Goal: Task Accomplishment & Management: Use online tool/utility

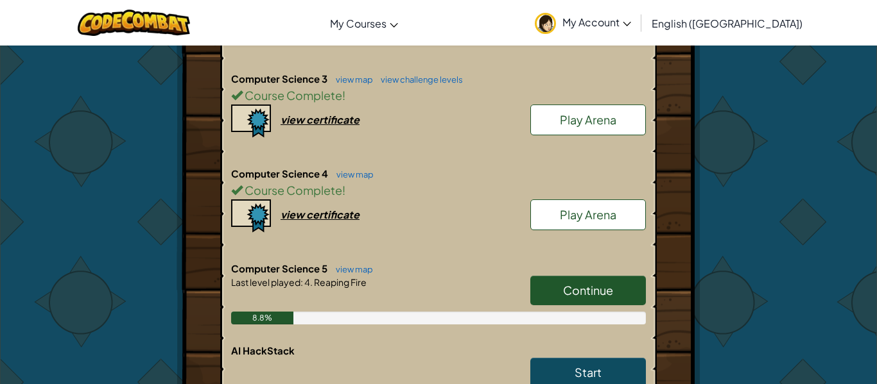
scroll to position [477, 0]
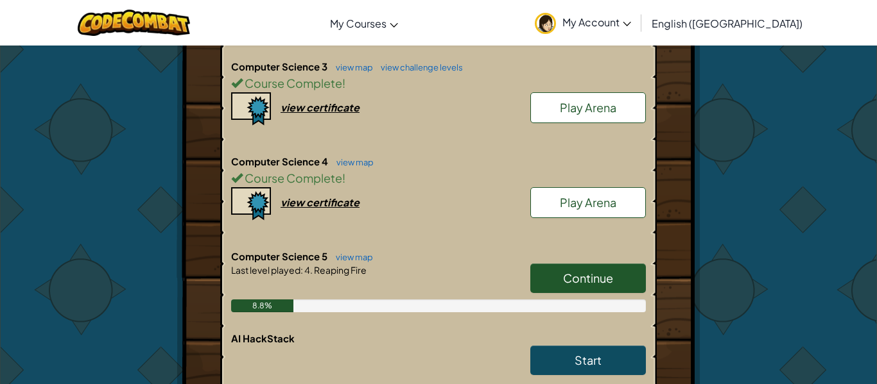
click at [560, 277] on link "Continue" at bounding box center [588, 279] width 116 height 30
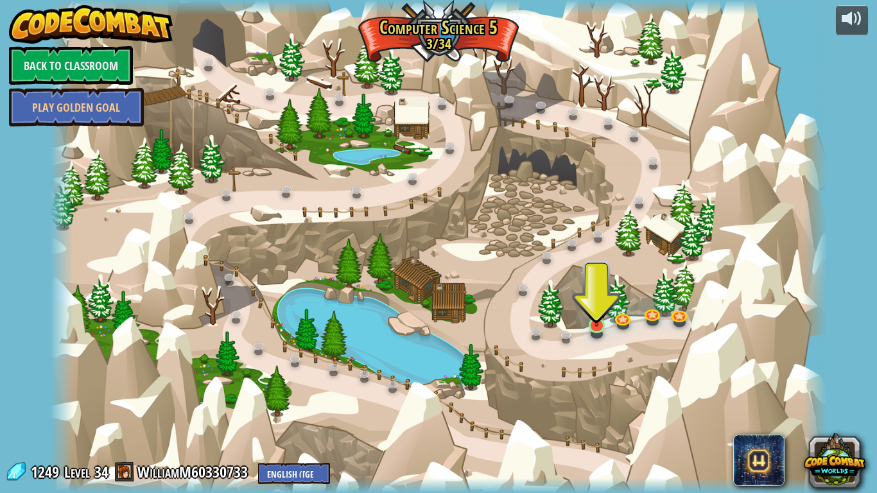
click at [589, 328] on div at bounding box center [596, 325] width 15 height 15
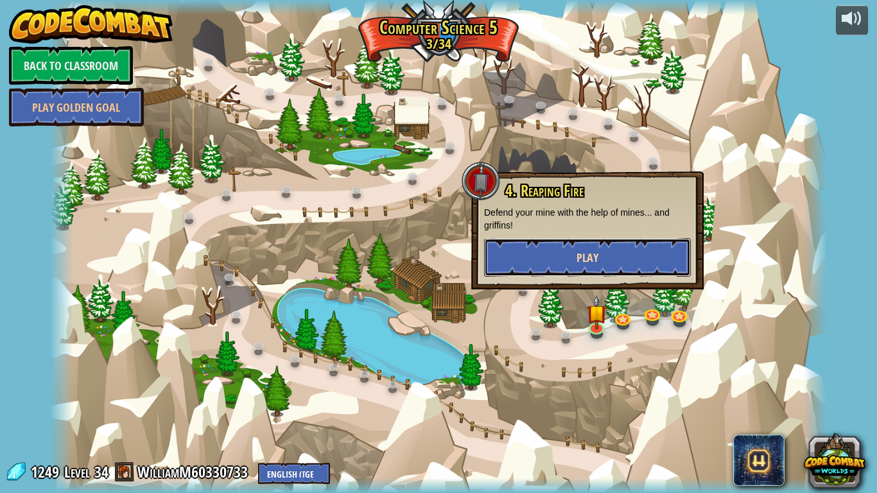
click at [534, 253] on button "Play" at bounding box center [587, 257] width 207 height 39
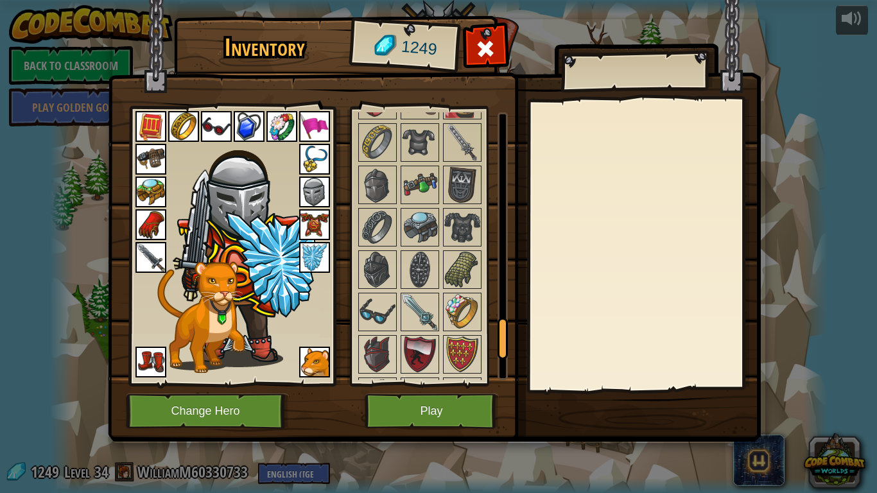
scroll to position [1638, 0]
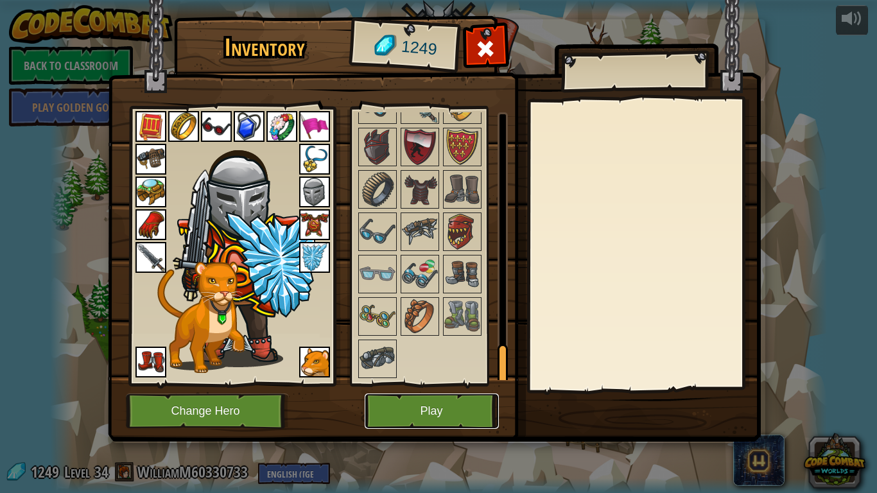
click at [429, 384] on button "Play" at bounding box center [432, 410] width 134 height 35
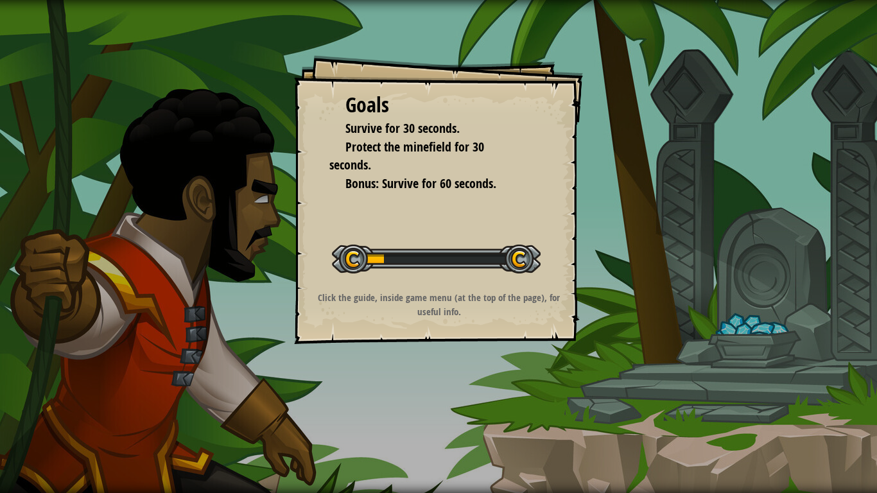
click at [429, 384] on div "Goals Survive for 30 seconds. Protect the minefield for 30 seconds. Bonus: Surv…" at bounding box center [438, 246] width 877 height 493
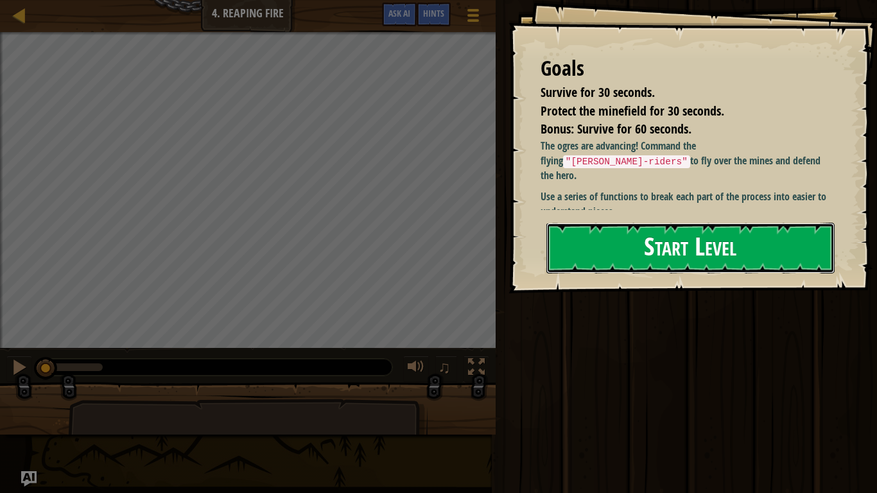
click at [592, 243] on button "Start Level" at bounding box center [690, 248] width 288 height 51
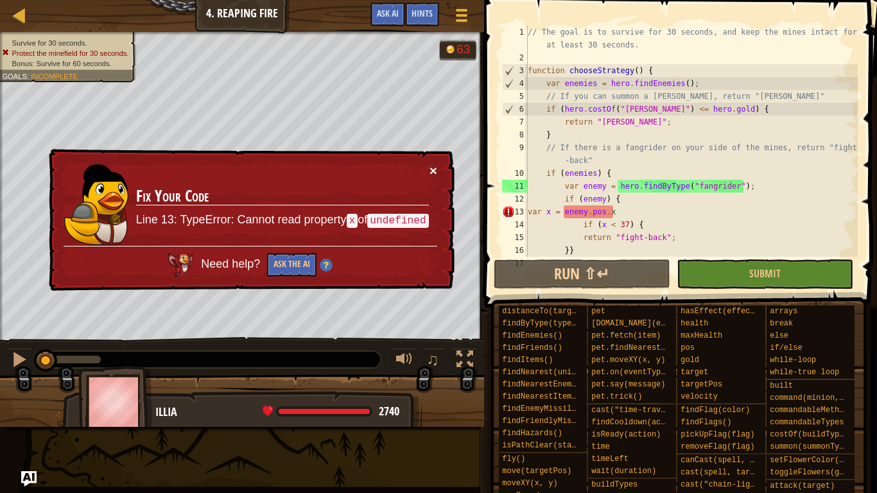
click at [435, 168] on button "×" at bounding box center [433, 170] width 8 height 13
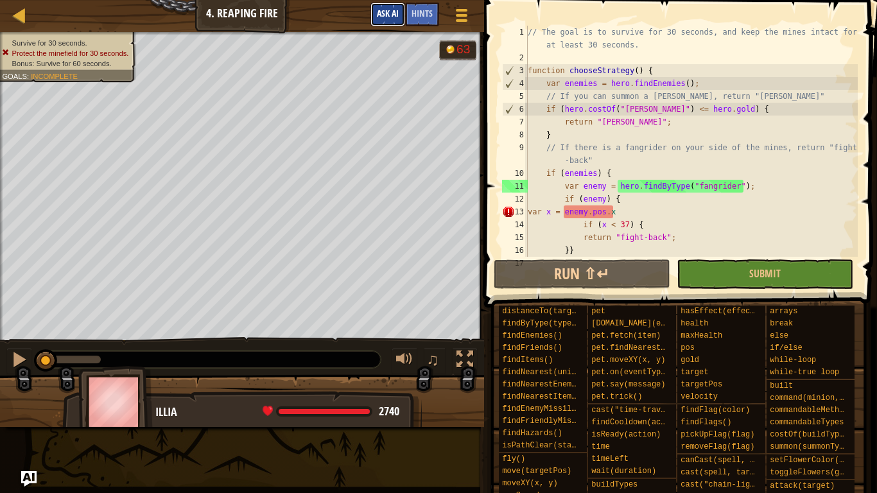
click at [397, 22] on button "Ask AI" at bounding box center [387, 15] width 35 height 24
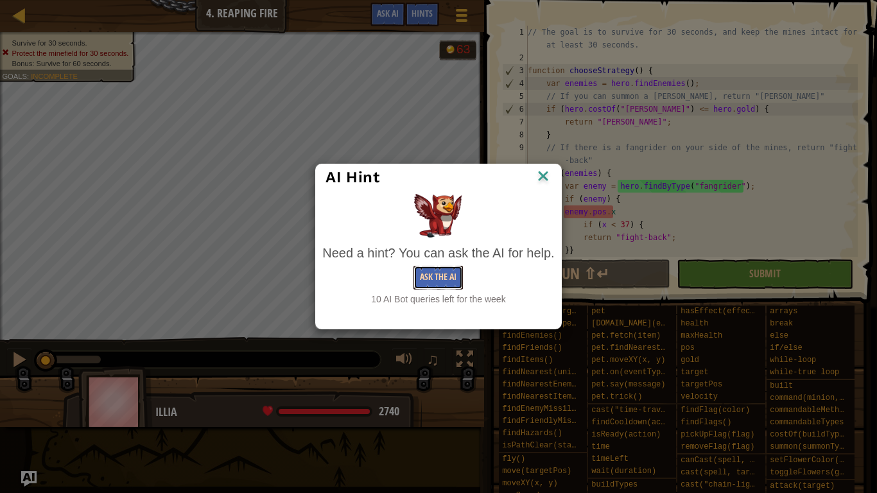
click at [431, 274] on button "Ask the AI" at bounding box center [437, 278] width 49 height 24
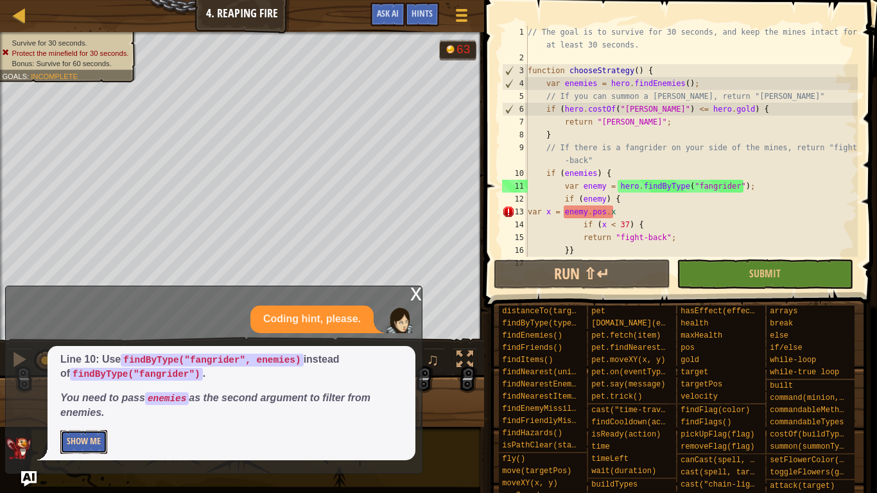
click at [93, 384] on button "Show Me" at bounding box center [83, 442] width 47 height 24
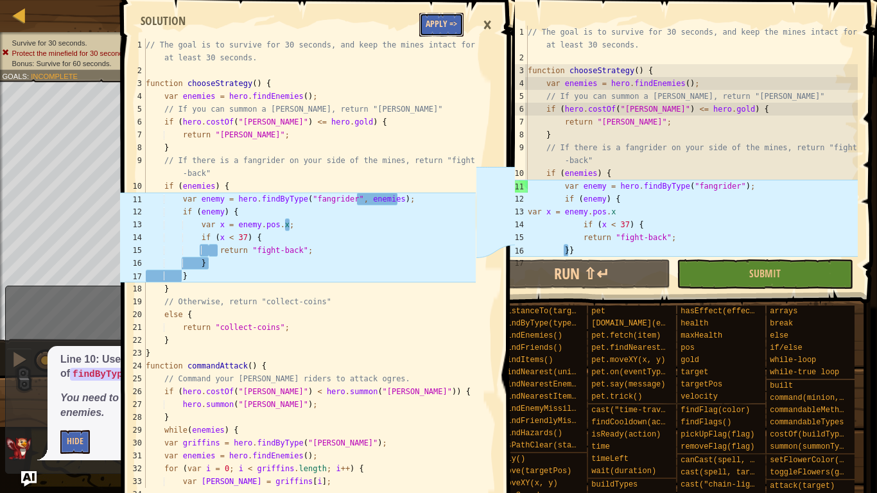
click at [441, 18] on button "Apply =>" at bounding box center [441, 25] width 44 height 24
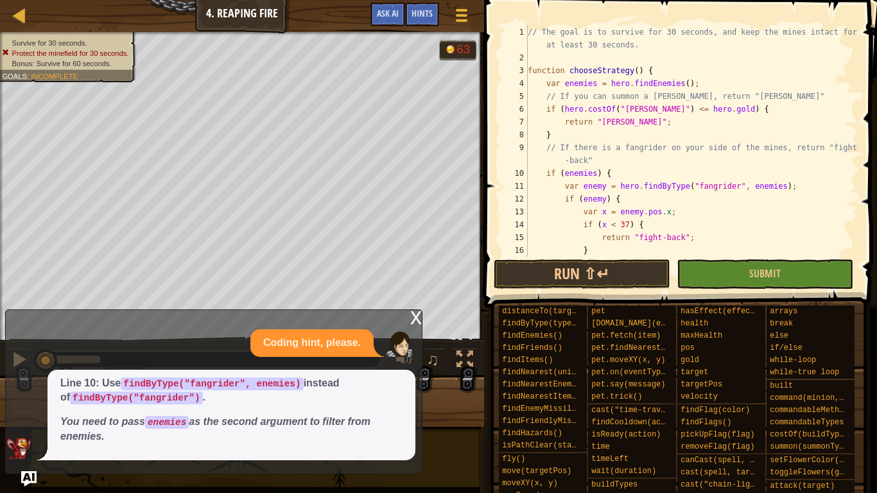
click at [412, 316] on div "x" at bounding box center [416, 316] width 12 height 13
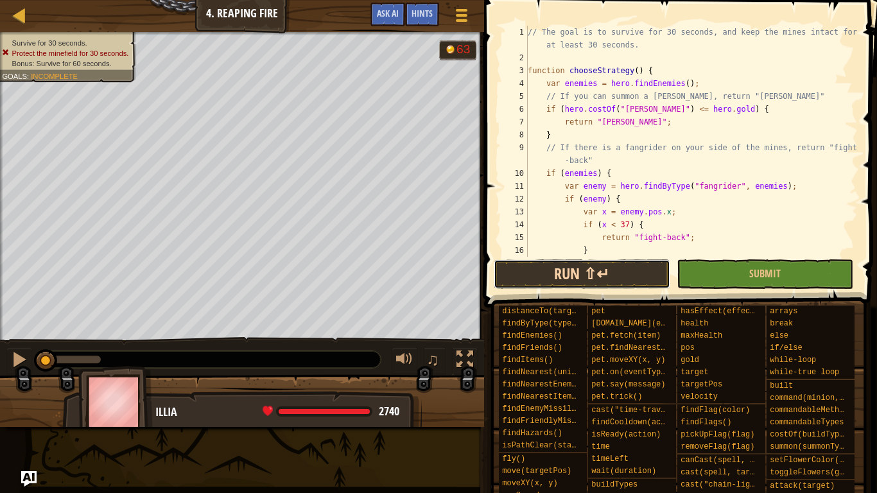
click at [563, 275] on button "Run ⇧↵" at bounding box center [582, 274] width 176 height 30
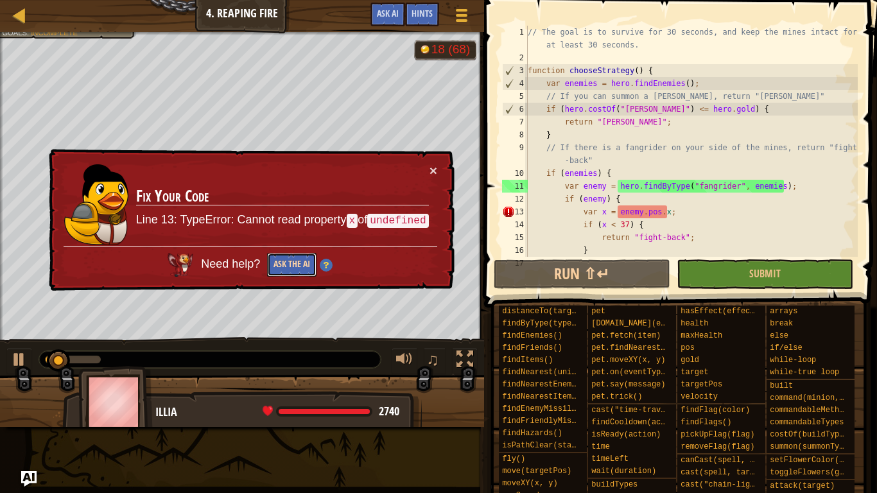
click at [288, 262] on button "Ask the AI" at bounding box center [291, 265] width 49 height 24
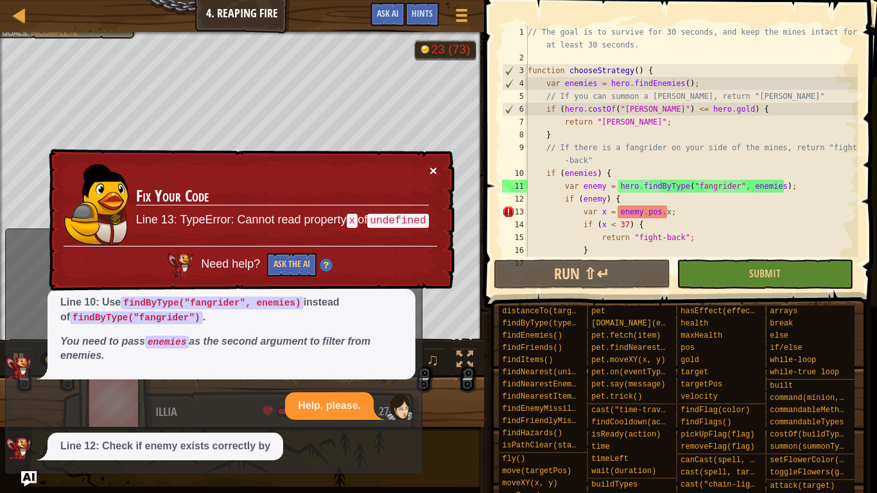
click at [435, 168] on button "×" at bounding box center [433, 170] width 8 height 13
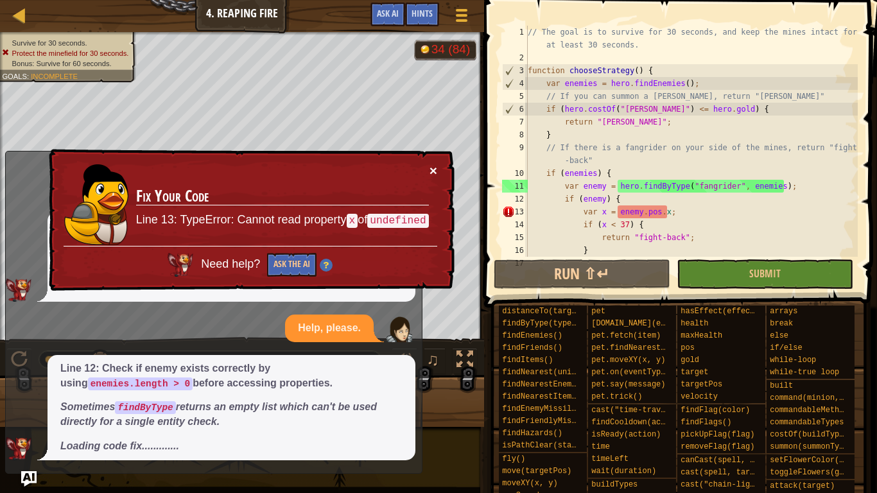
click at [434, 169] on button "×" at bounding box center [433, 170] width 8 height 13
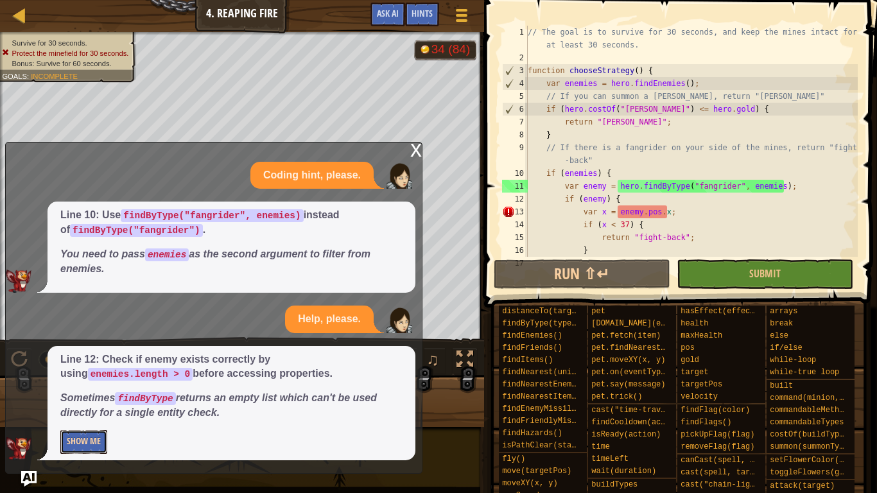
click at [96, 384] on button "Show Me" at bounding box center [83, 442] width 47 height 24
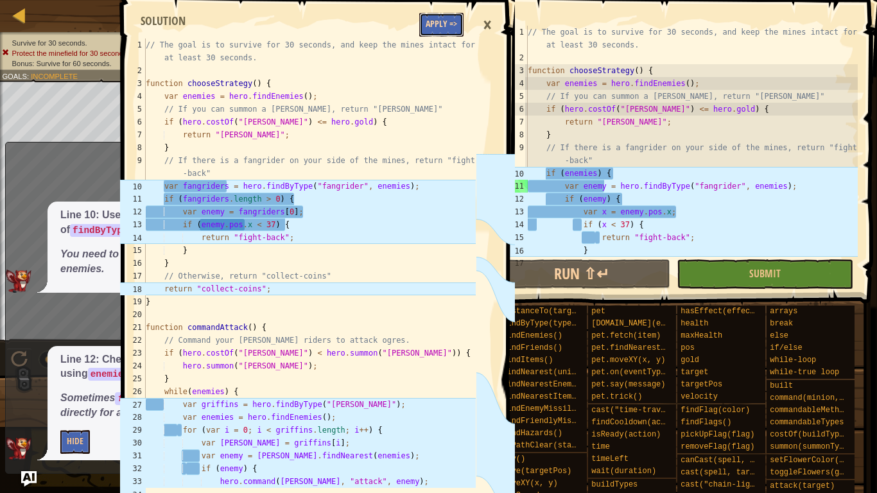
click at [442, 27] on button "Apply =>" at bounding box center [441, 25] width 44 height 24
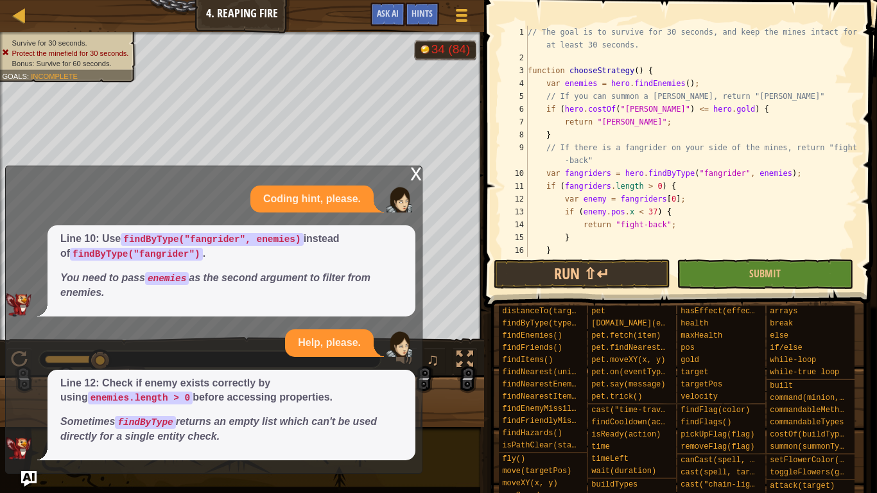
click at [411, 174] on div "x" at bounding box center [416, 172] width 12 height 13
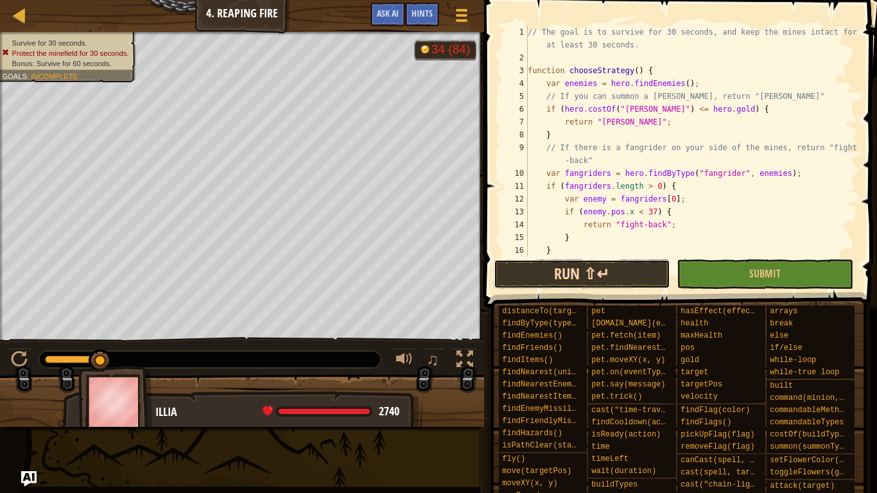
click at [564, 271] on button "Run ⇧↵" at bounding box center [582, 274] width 176 height 30
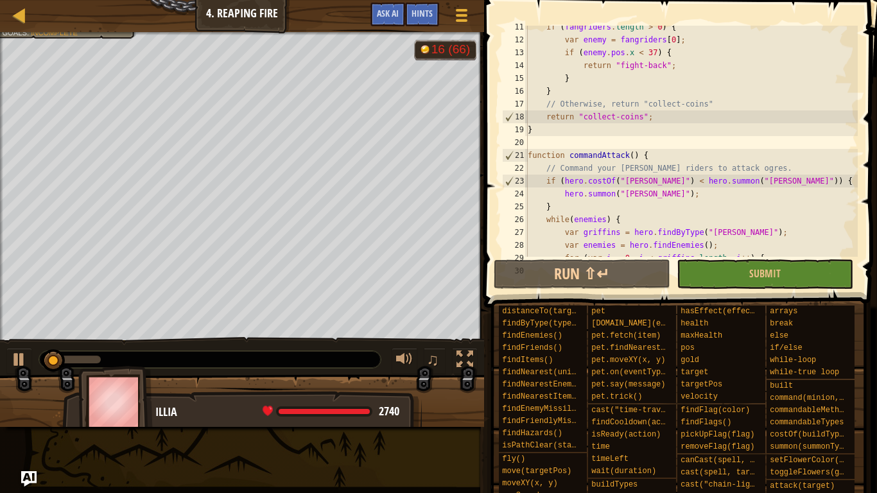
scroll to position [160, 0]
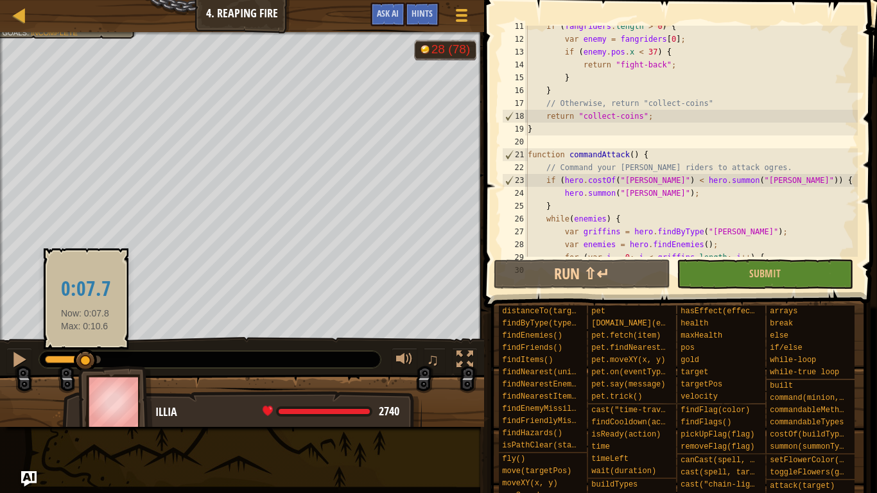
drag, startPoint x: 59, startPoint y: 357, endPoint x: 83, endPoint y: 354, distance: 24.6
click at [83, 354] on div at bounding box center [85, 360] width 23 height 23
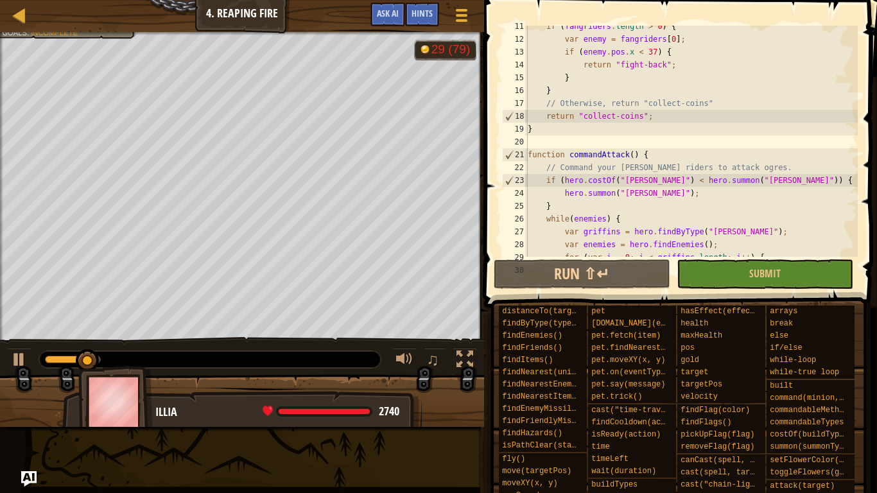
click at [33, 360] on div "♫" at bounding box center [242, 356] width 484 height 39
click at [29, 359] on button at bounding box center [19, 361] width 26 height 26
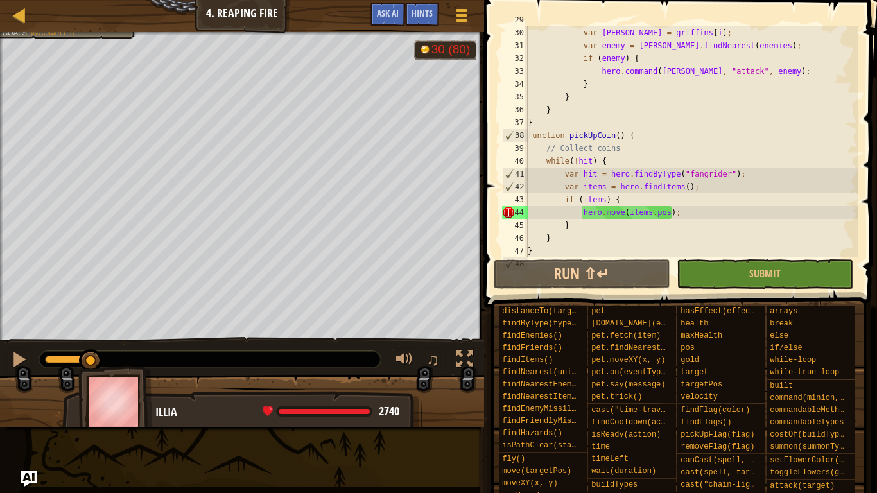
scroll to position [424, 0]
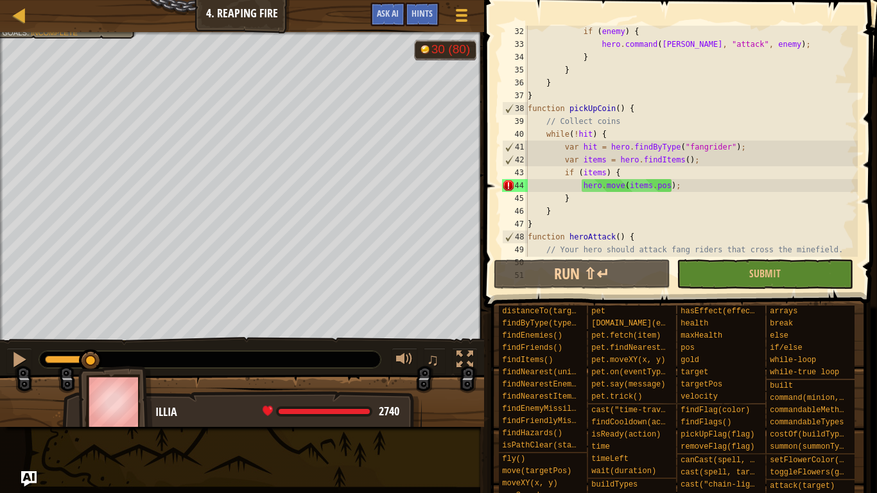
click at [649, 185] on div "if ( enemy ) { hero . command ( [PERSON_NAME] , "attack" , enemy ) ; } } } } fu…" at bounding box center [691, 153] width 332 height 257
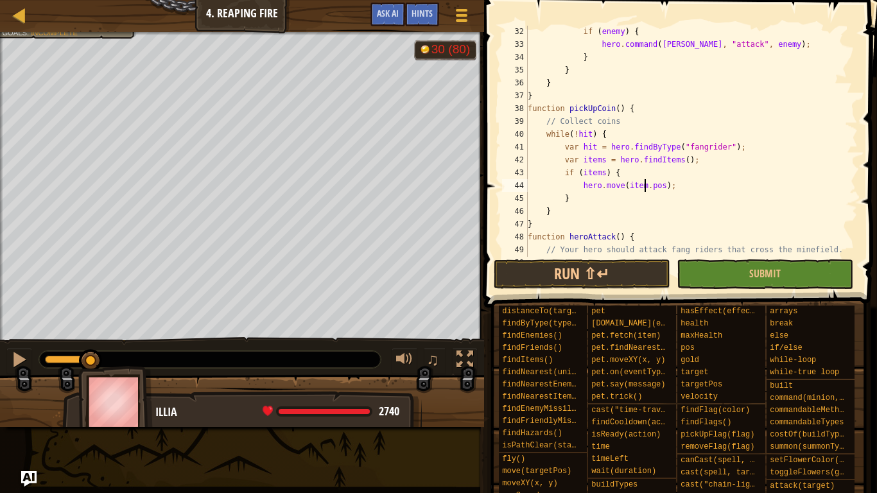
click at [599, 167] on div "if ( enemy ) { hero . command ( [PERSON_NAME] , "attack" , enemy ) ; } } } } fu…" at bounding box center [691, 153] width 332 height 257
drag, startPoint x: 700, startPoint y: 160, endPoint x: 565, endPoint y: 162, distance: 135.4
click at [565, 162] on div "if ( enemy ) { hero . command ( [PERSON_NAME] , "attack" , enemy ) ; } } } } fu…" at bounding box center [691, 153] width 332 height 257
type textarea "var items = hero.findItems();"
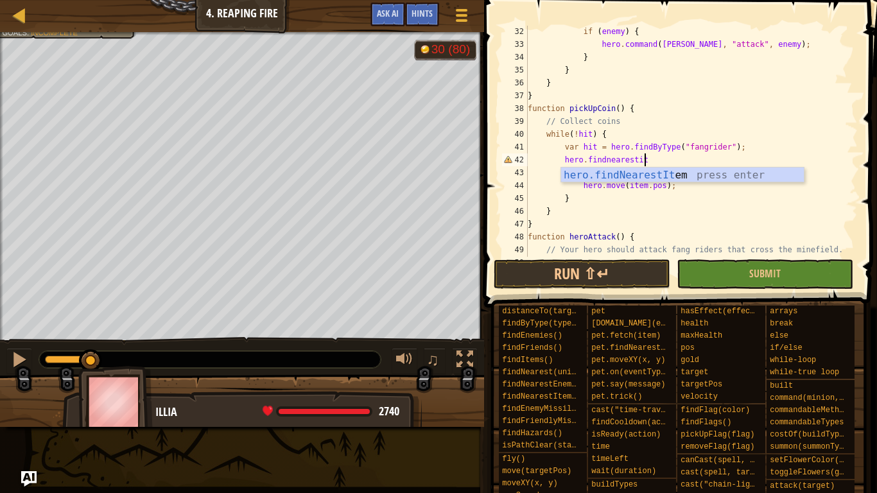
scroll to position [6, 17]
type textarea "hero.findnearestitem"
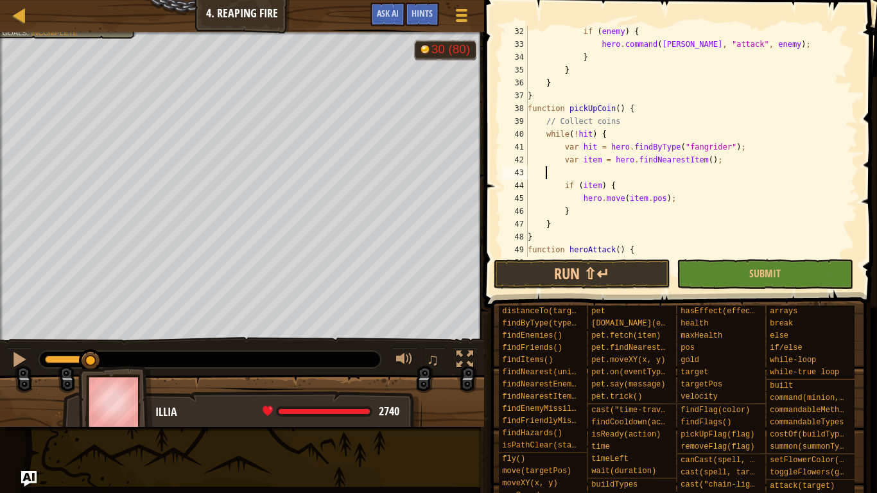
scroll to position [6, 0]
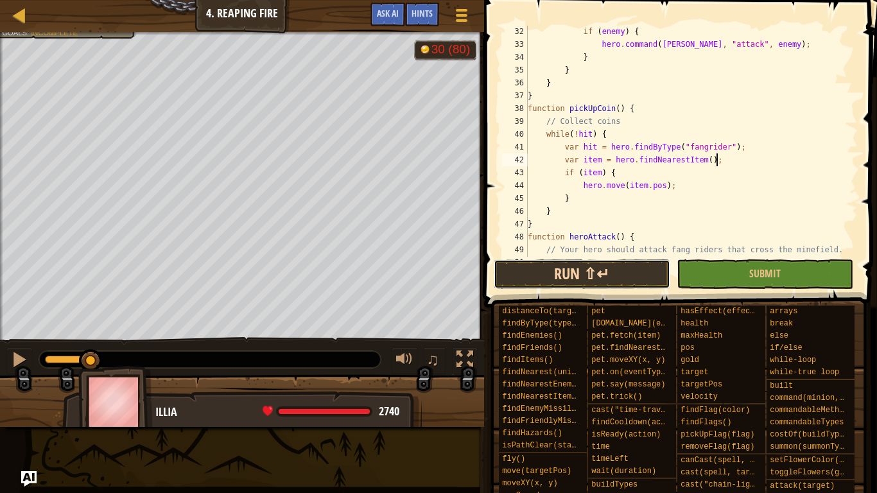
click at [581, 266] on button "Run ⇧↵" at bounding box center [582, 274] width 176 height 30
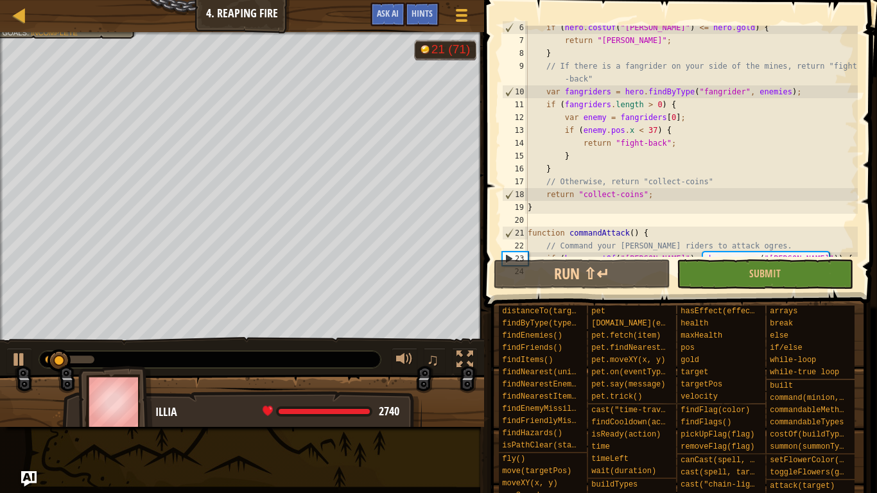
scroll to position [0, 0]
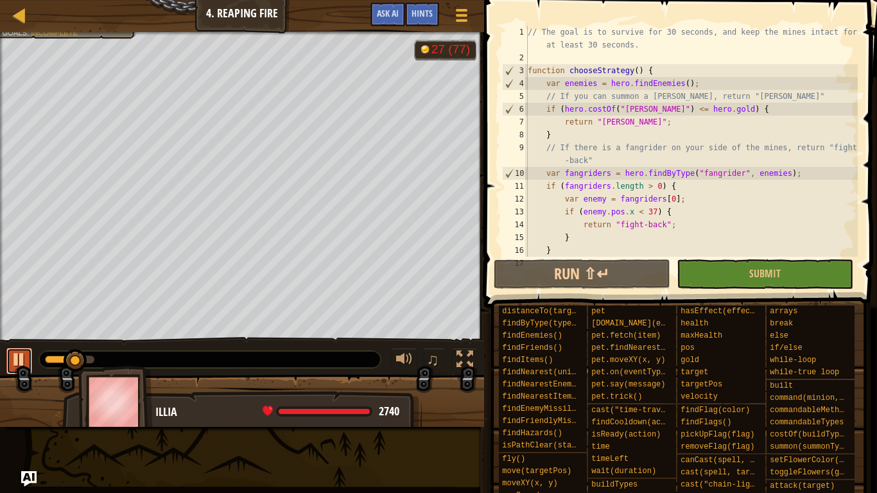
click at [28, 356] on button at bounding box center [19, 361] width 26 height 26
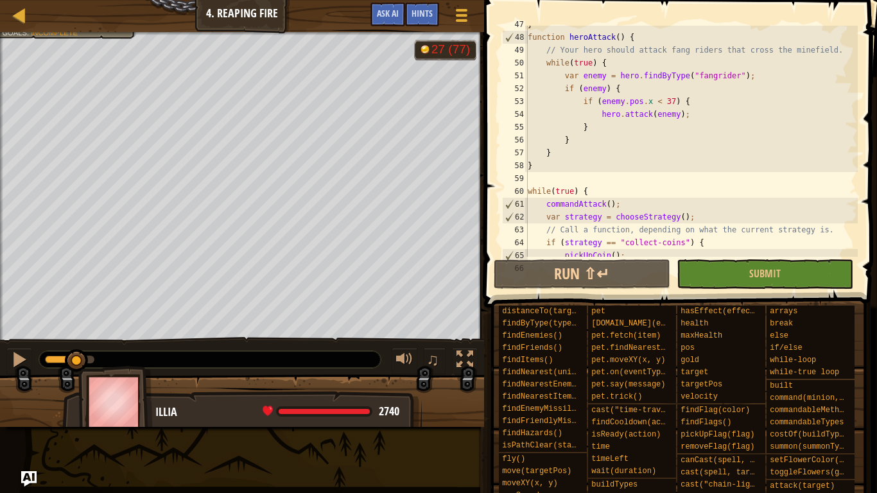
scroll to position [744, 0]
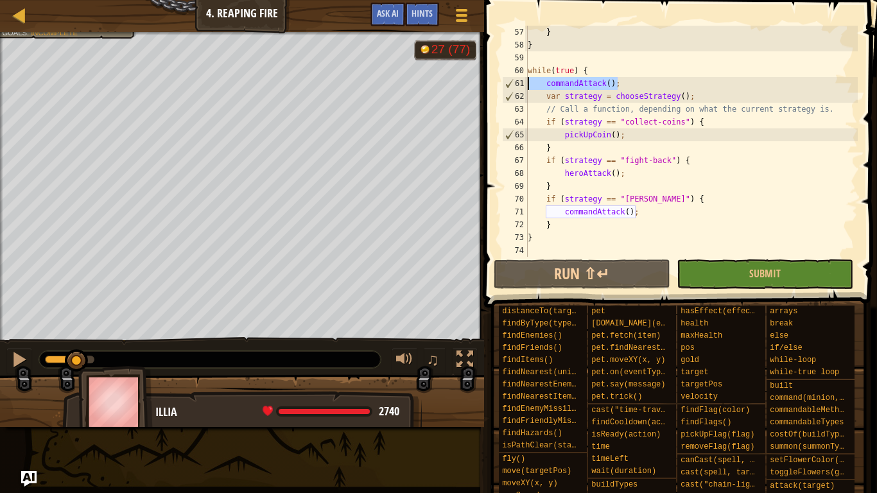
drag, startPoint x: 626, startPoint y: 83, endPoint x: 524, endPoint y: 78, distance: 101.5
click at [524, 78] on div "var item = hero.findNearestItem(); 57 58 59 60 61 62 63 64 65 66 67 68 69 70 71…" at bounding box center [678, 141] width 358 height 231
type textarea "commandAttack();"
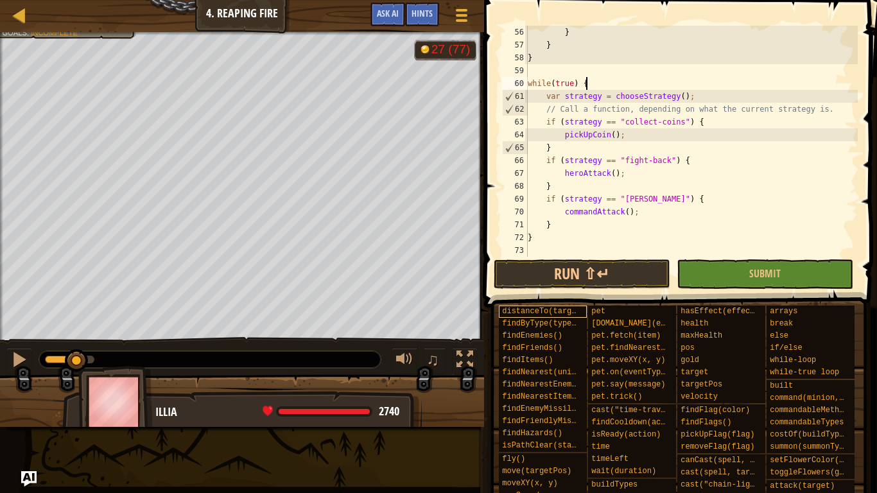
scroll to position [732, 0]
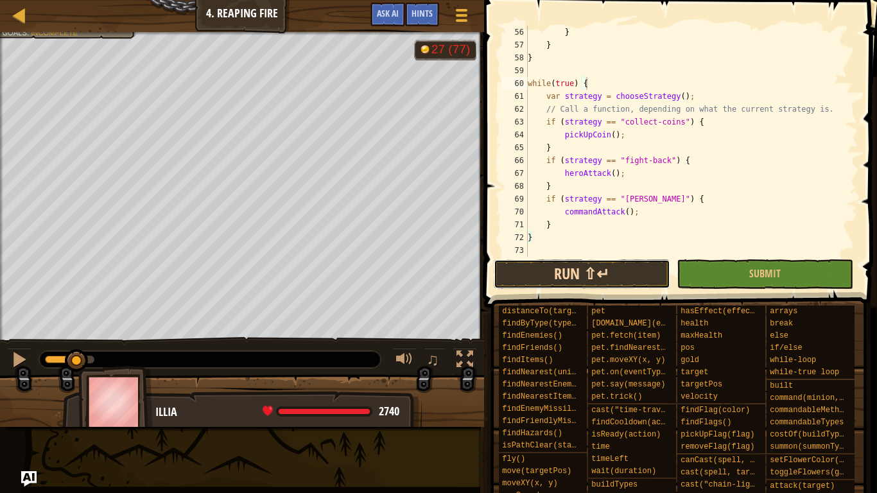
click at [559, 282] on button "Run ⇧↵" at bounding box center [582, 274] width 176 height 30
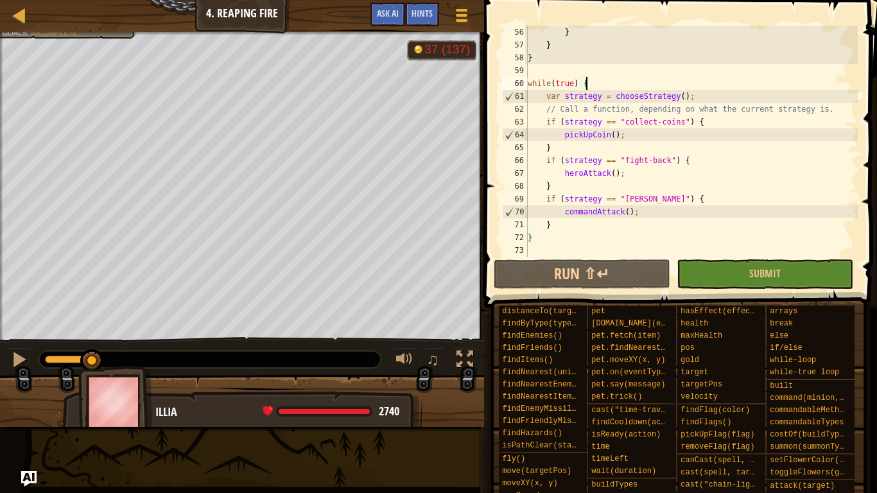
drag, startPoint x: 59, startPoint y: 359, endPoint x: 92, endPoint y: 372, distance: 34.9
click at [92, 372] on div "Survive for 30 seconds. Protect the minefield for 30 seconds. Bonus: Survive fo…" at bounding box center [438, 229] width 877 height 395
click at [24, 363] on div at bounding box center [19, 359] width 17 height 17
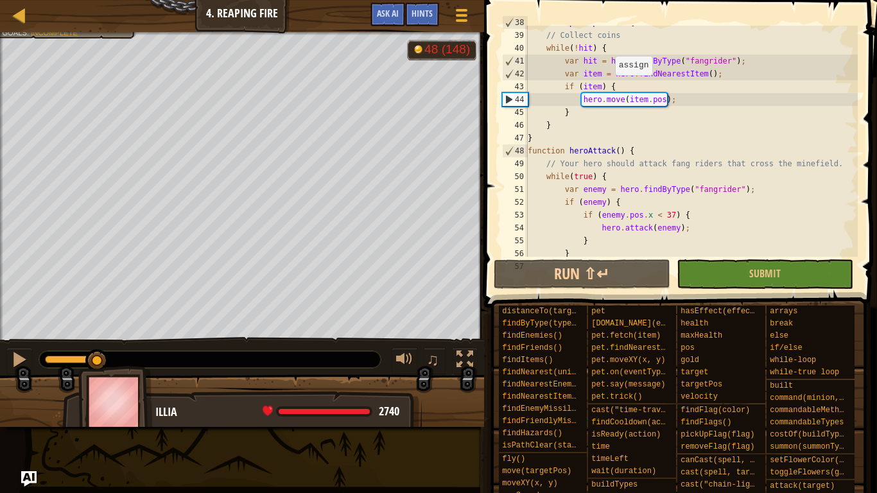
scroll to position [510, 0]
click at [699, 110] on div "function pickUpCoin ( ) { // Collect coins while ( ! hit ) { var hit = hero . f…" at bounding box center [691, 144] width 332 height 257
click at [690, 99] on div "function pickUpCoin ( ) { // Collect coins while ( ! hit ) { var hit = hero . f…" at bounding box center [691, 144] width 332 height 257
type textarea "hero.move(item.pos);"
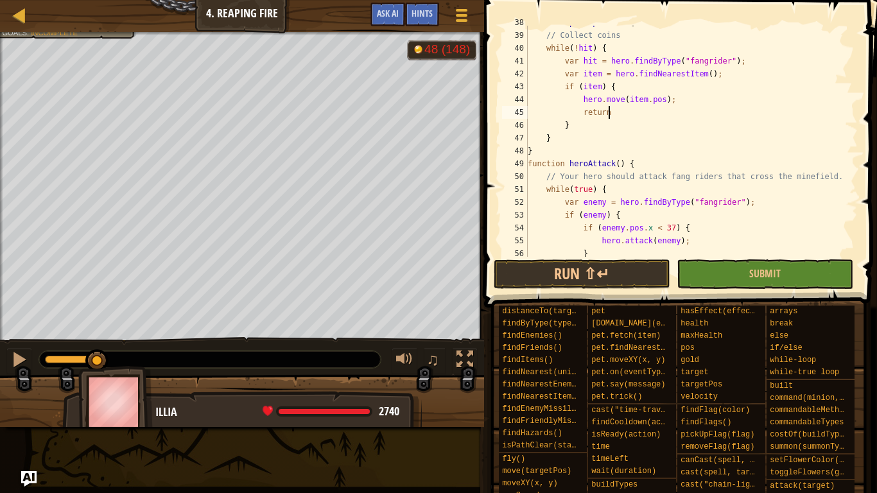
scroll to position [6, 12]
click at [563, 278] on button "Run ⇧↵" at bounding box center [582, 274] width 176 height 30
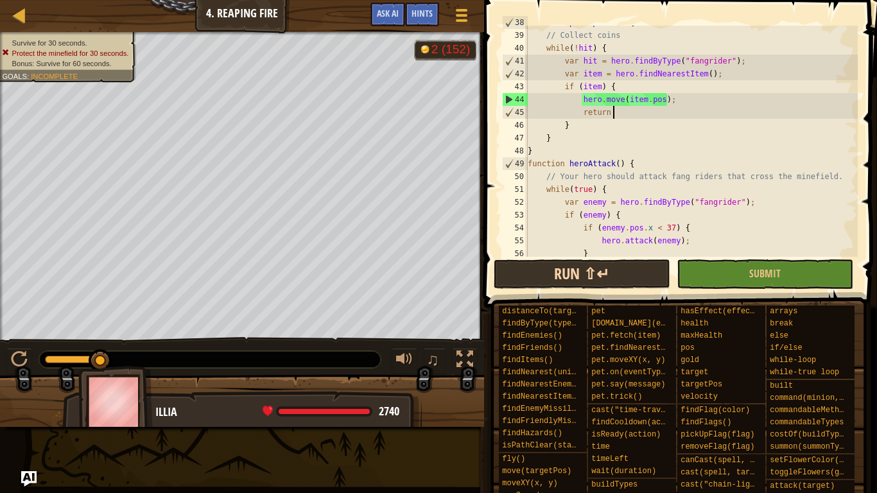
scroll to position [6, 12]
click at [571, 278] on button "Run ⇧↵" at bounding box center [582, 274] width 176 height 30
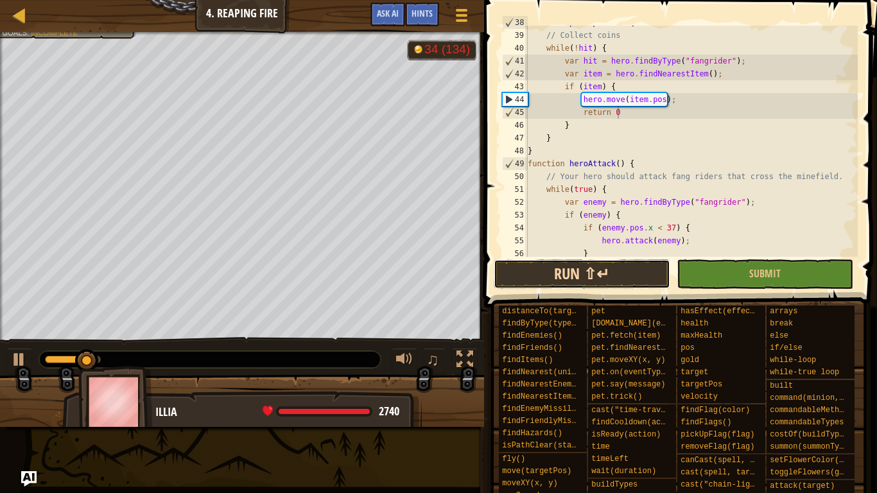
click at [582, 280] on button "Run ⇧↵" at bounding box center [582, 274] width 176 height 30
click at [587, 277] on button "Run ⇧↵" at bounding box center [582, 274] width 176 height 30
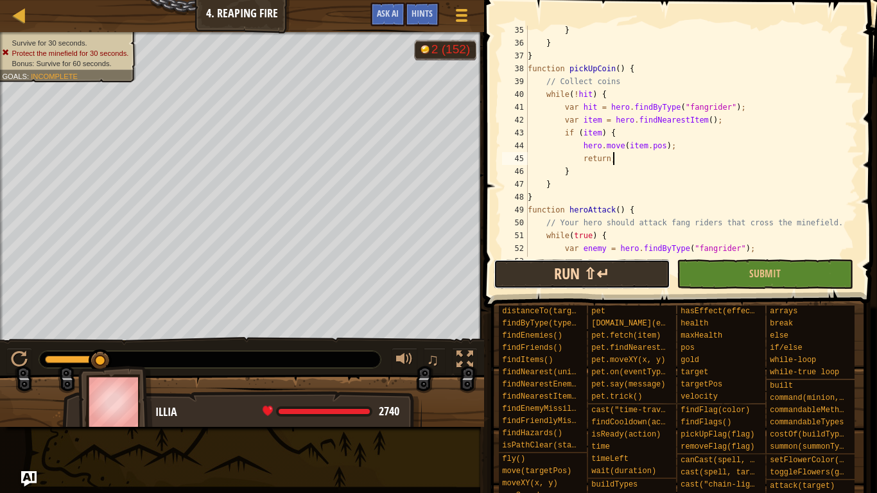
click at [616, 277] on button "Run ⇧↵" at bounding box center [582, 274] width 176 height 30
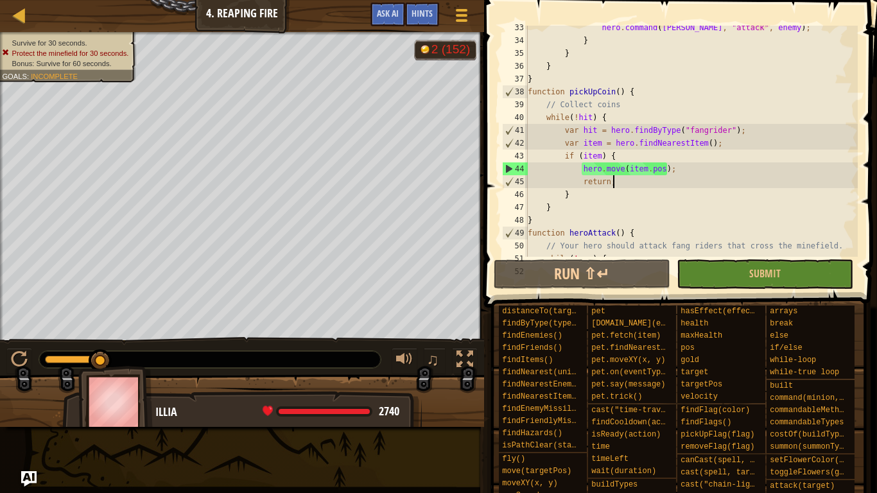
scroll to position [450, 0]
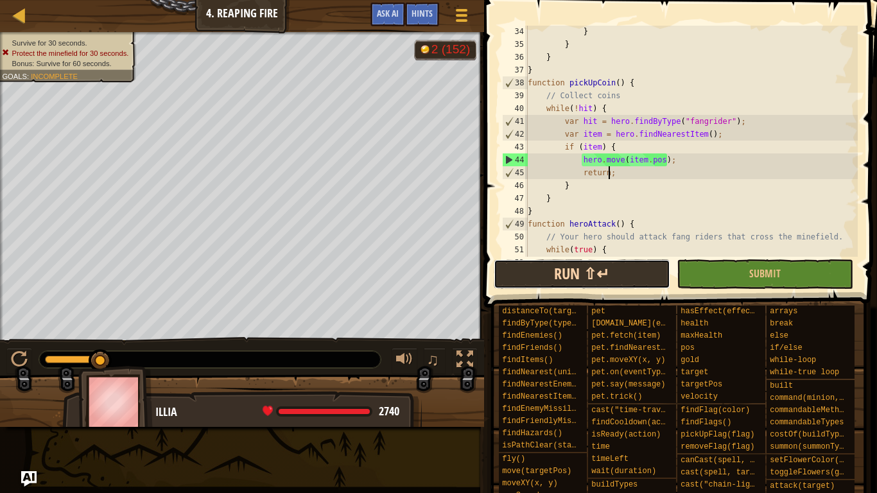
click at [586, 281] on button "Run ⇧↵" at bounding box center [582, 274] width 176 height 30
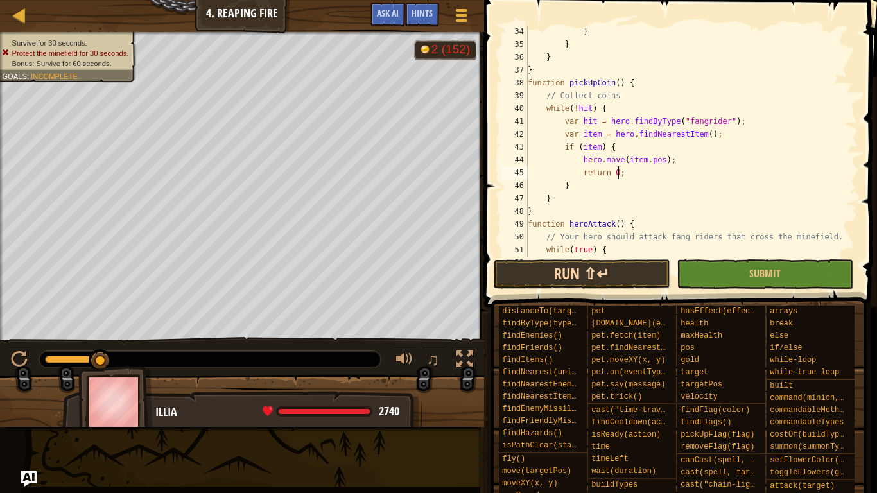
type textarea "return 0;"
click at [570, 279] on button "Run ⇧↵" at bounding box center [582, 274] width 176 height 30
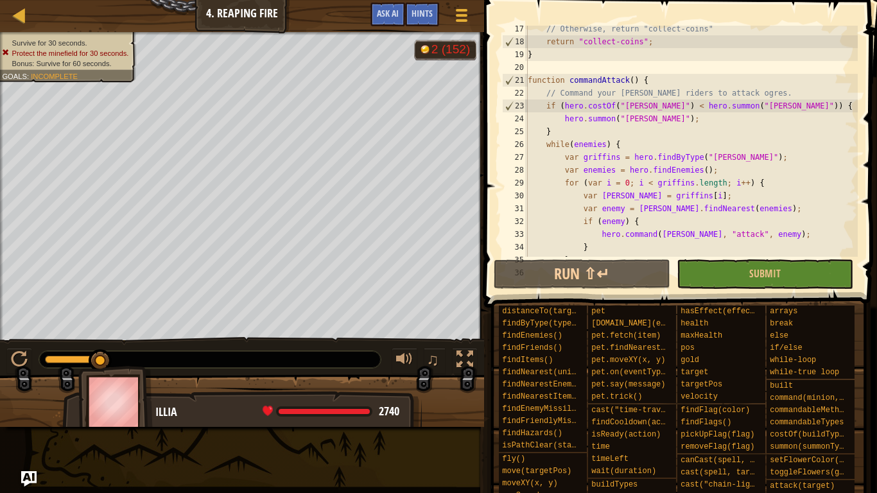
scroll to position [234, 0]
click at [377, 10] on span "Ask AI" at bounding box center [388, 13] width 22 height 12
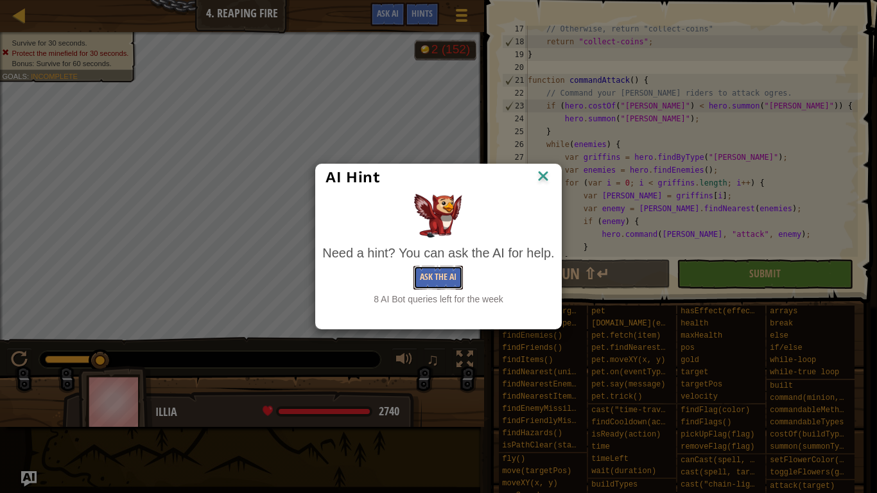
click at [444, 280] on button "Ask the AI" at bounding box center [437, 278] width 49 height 24
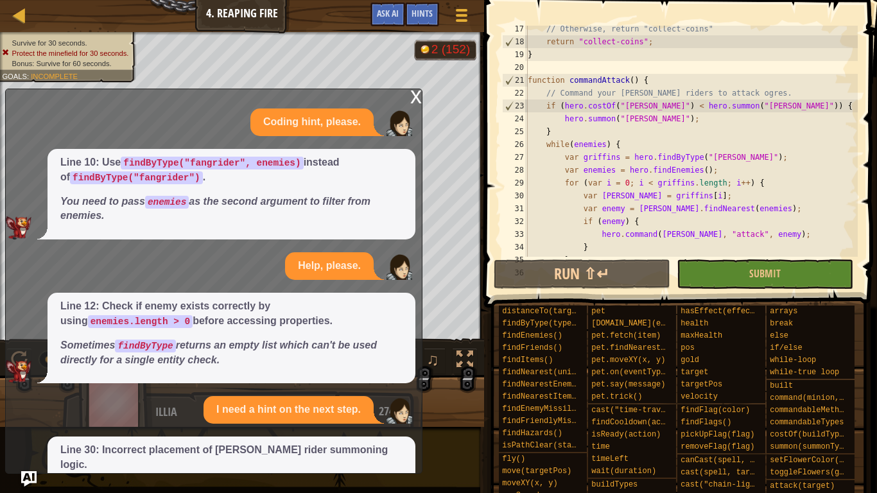
scroll to position [80, 0]
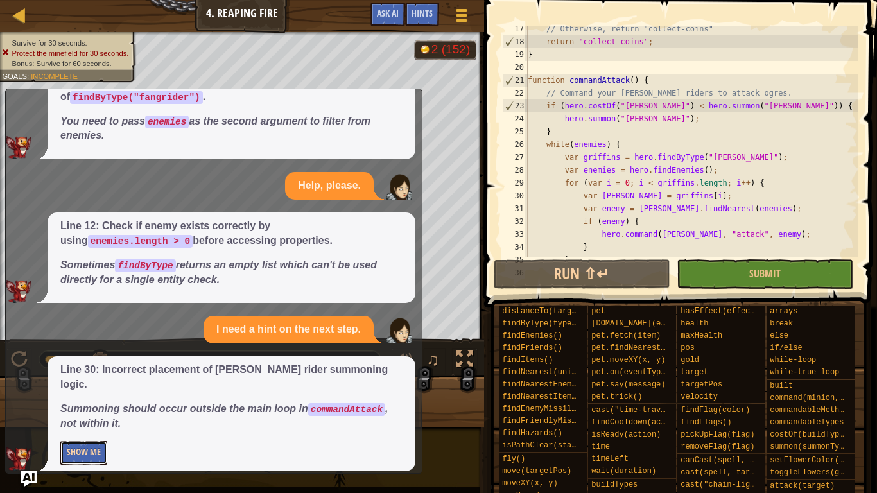
click at [94, 384] on button "Show Me" at bounding box center [83, 453] width 47 height 24
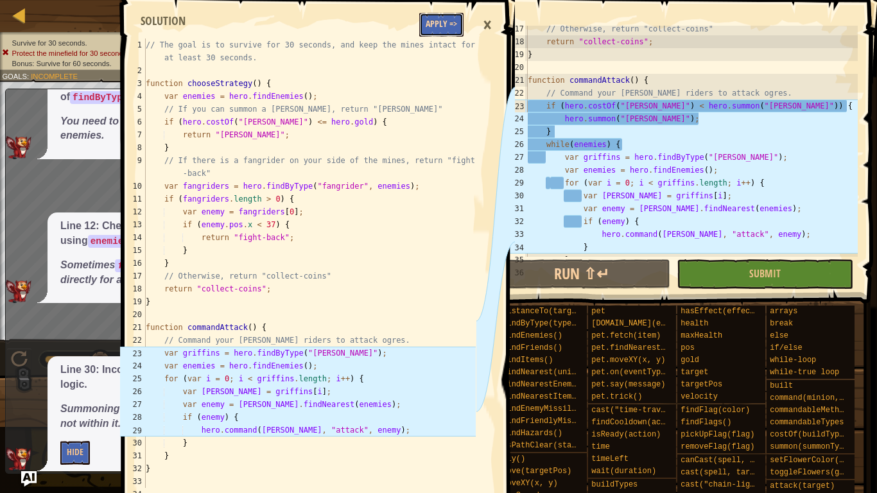
click at [433, 32] on button "Apply =>" at bounding box center [441, 25] width 44 height 24
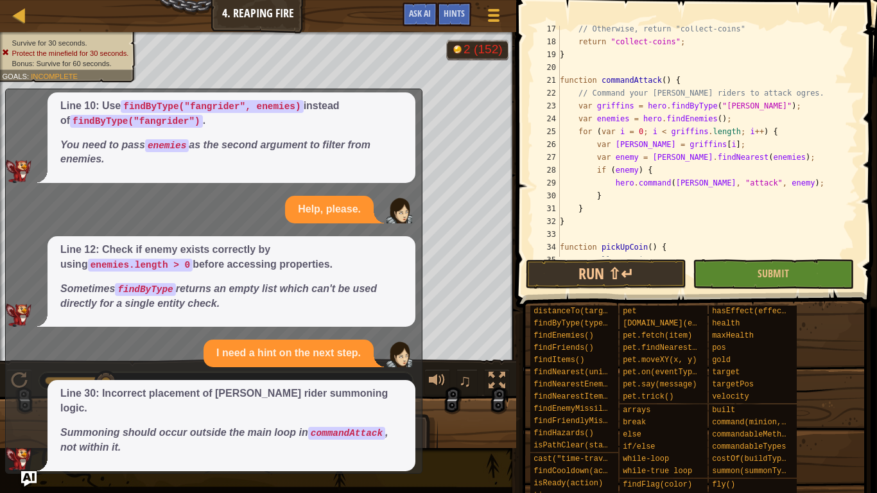
scroll to position [0, 0]
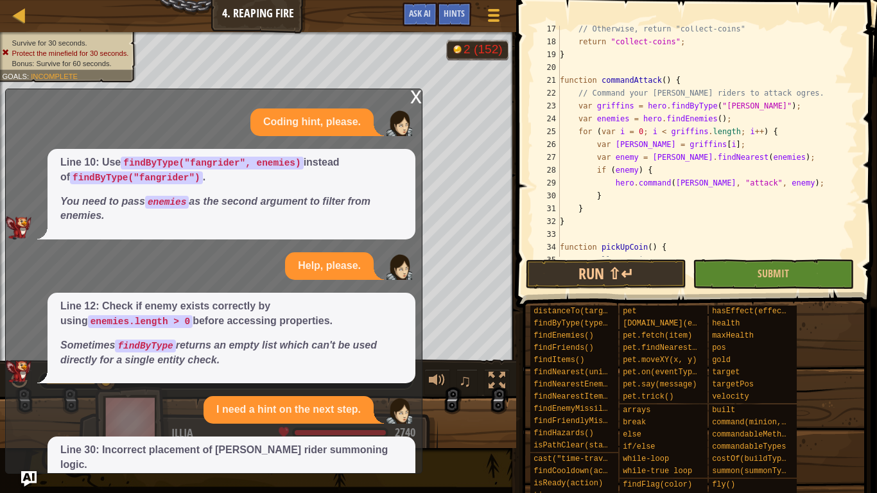
click at [414, 93] on div "x" at bounding box center [416, 95] width 12 height 13
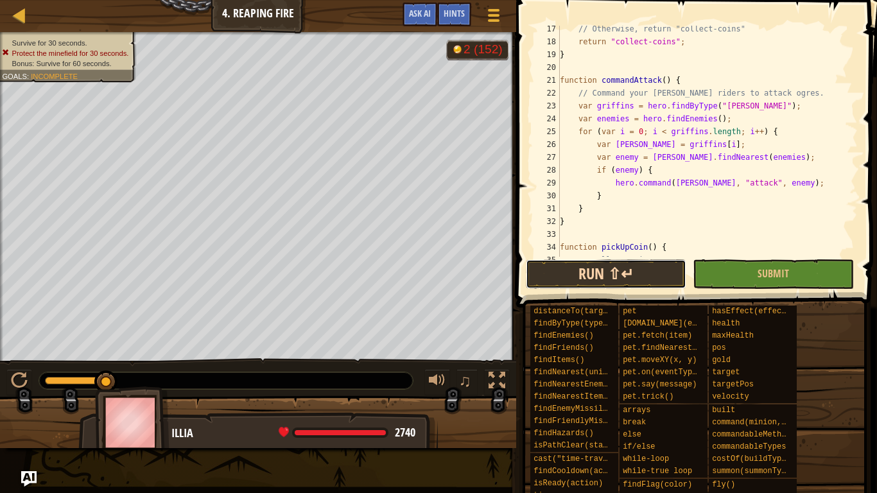
click at [591, 280] on button "Run ⇧↵" at bounding box center [606, 274] width 161 height 30
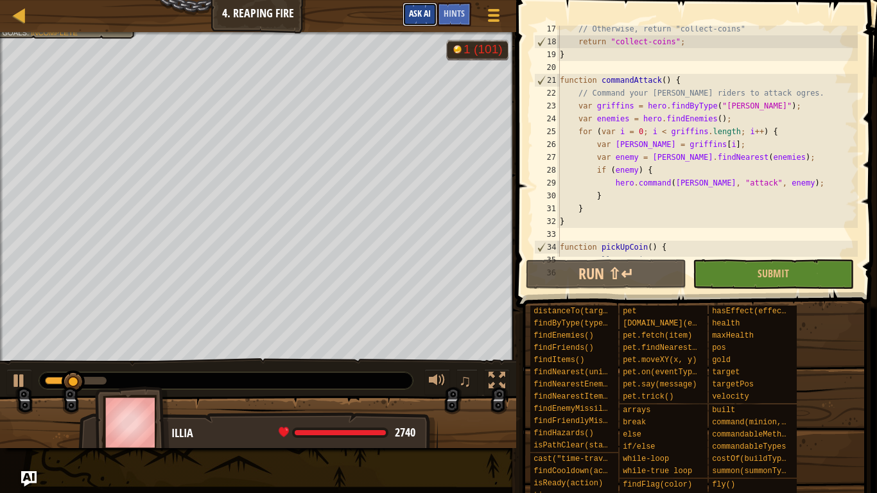
click at [414, 22] on button "Ask AI" at bounding box center [419, 15] width 35 height 24
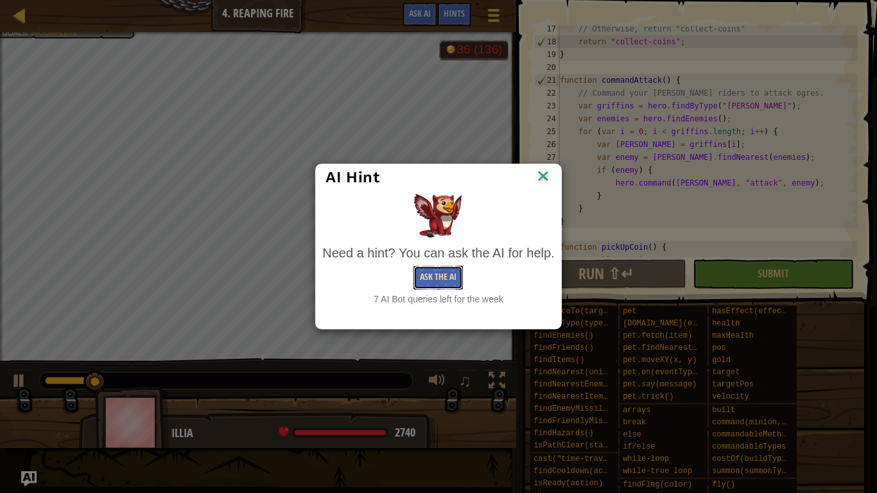
click at [433, 273] on button "Ask the AI" at bounding box center [437, 278] width 49 height 24
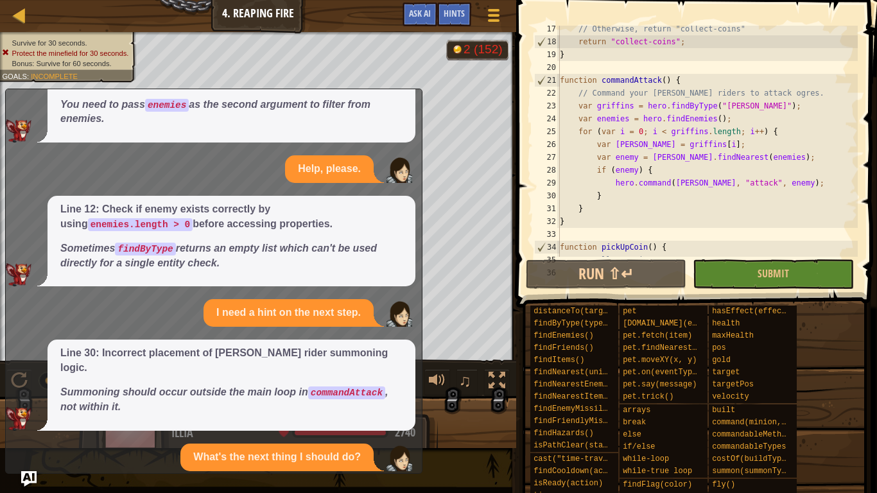
scroll to position [210, 0]
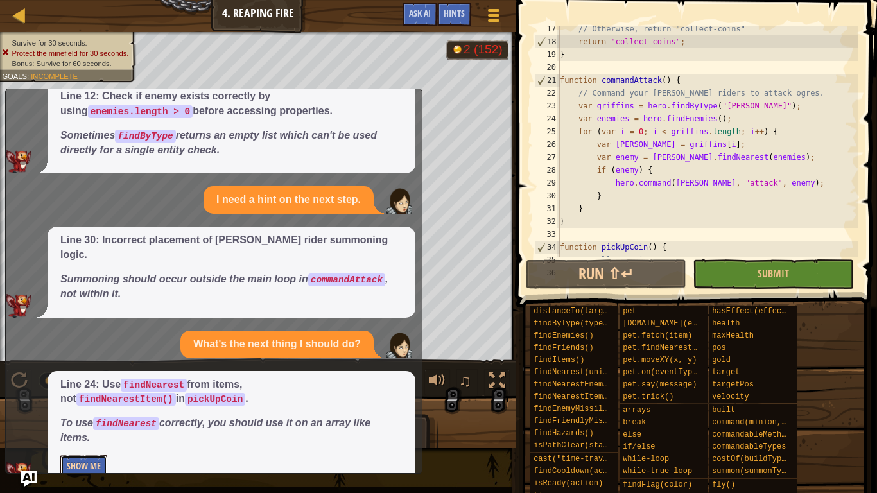
click at [101, 384] on button "Show Me" at bounding box center [83, 467] width 47 height 24
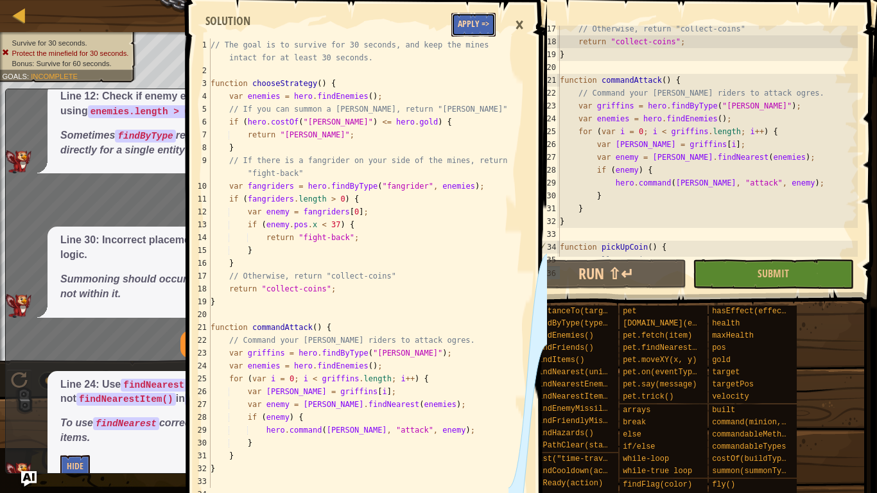
click at [463, 27] on button "Apply =>" at bounding box center [473, 25] width 44 height 24
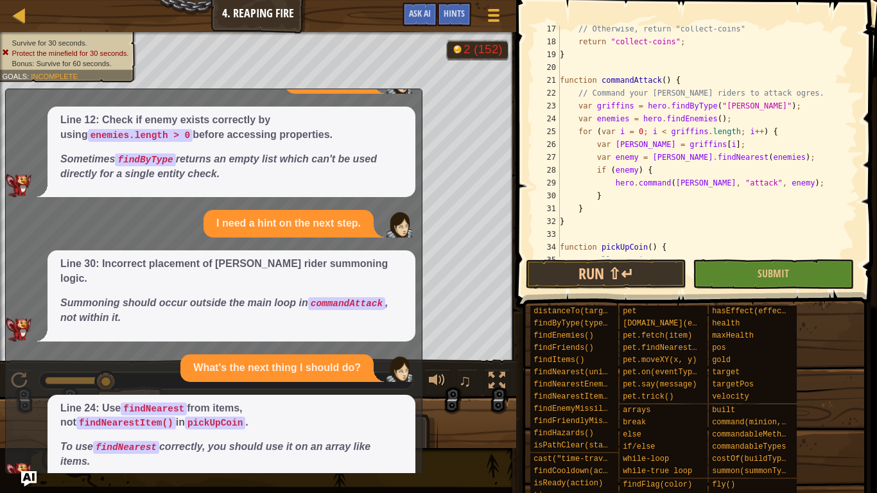
scroll to position [0, 0]
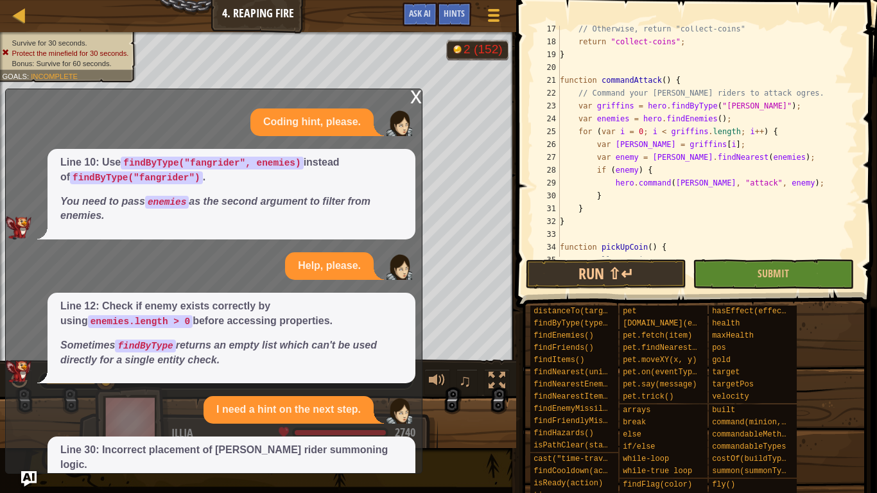
click at [415, 95] on div "x" at bounding box center [416, 95] width 12 height 13
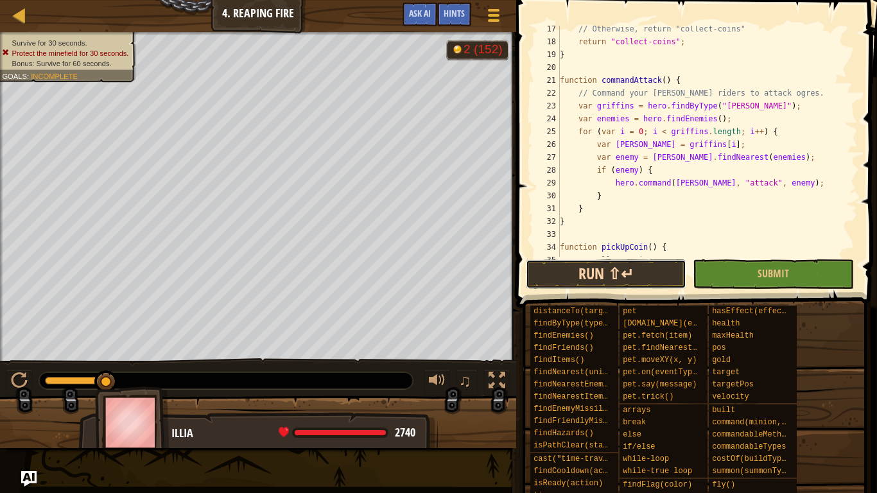
click at [583, 271] on button "Run ⇧↵" at bounding box center [606, 274] width 161 height 30
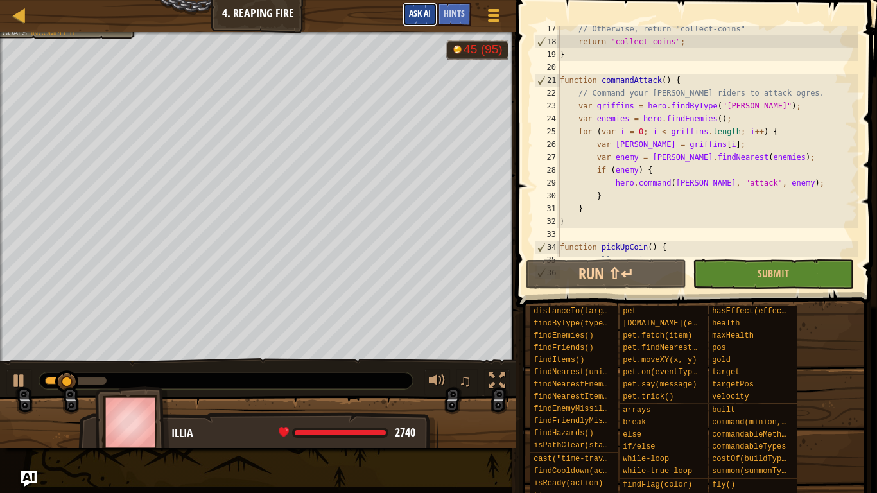
click at [431, 10] on button "Ask AI" at bounding box center [419, 15] width 35 height 24
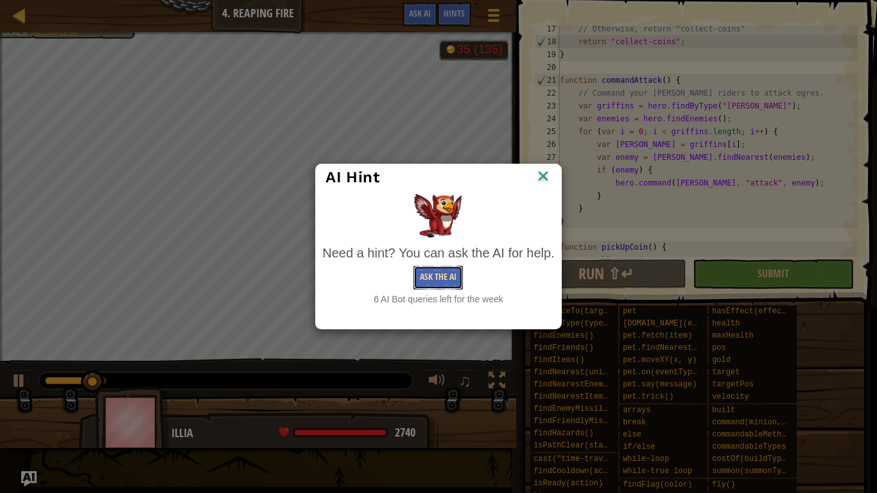
click at [441, 269] on button "Ask the AI" at bounding box center [437, 278] width 49 height 24
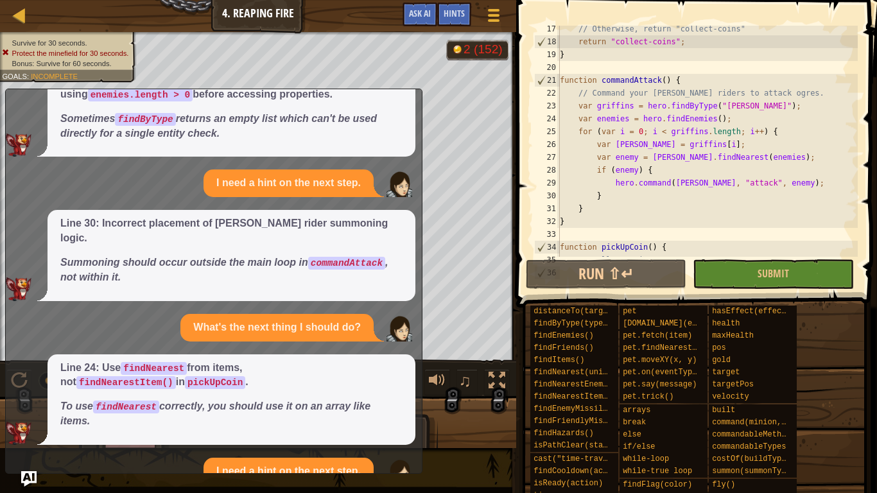
scroll to position [341, 0]
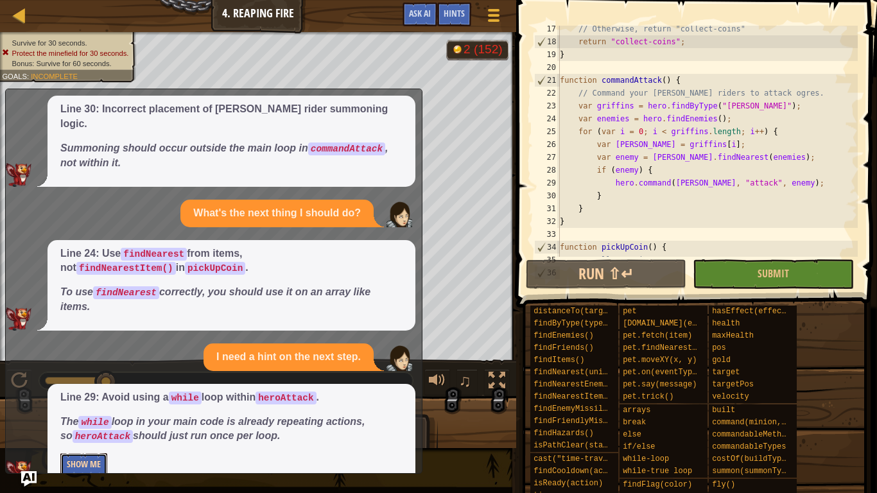
click at [78, 384] on button "Show Me" at bounding box center [83, 465] width 47 height 24
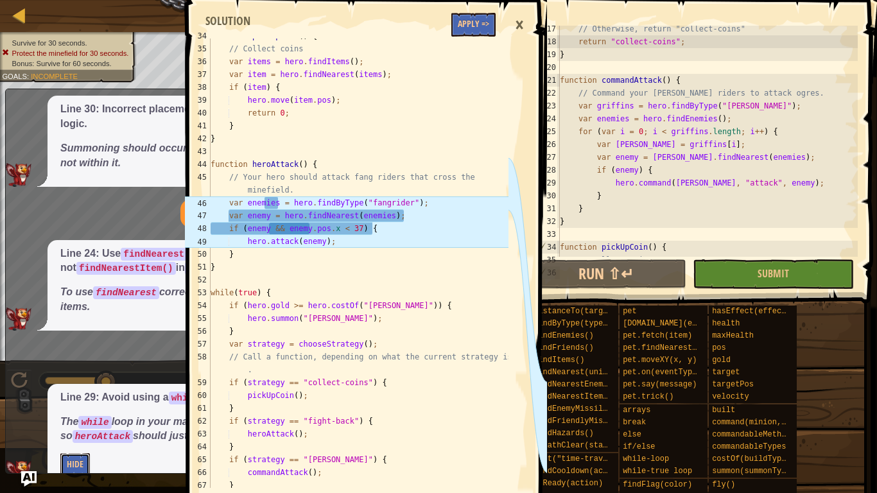
scroll to position [488, 0]
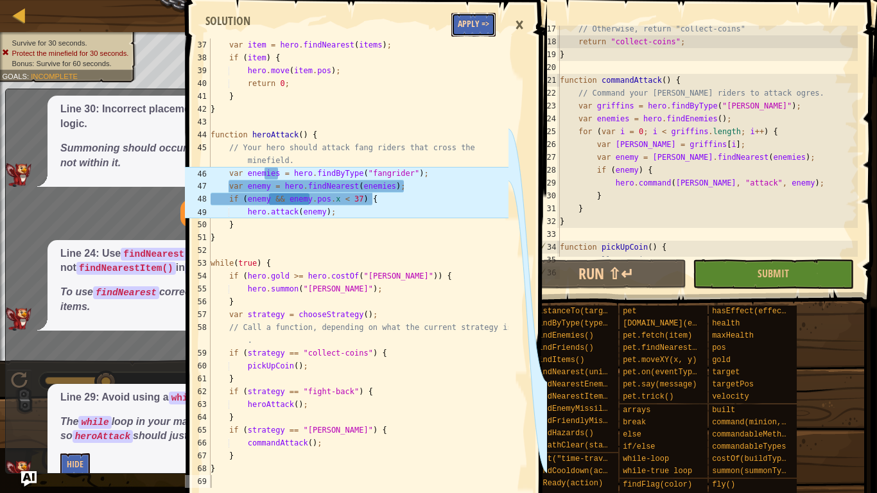
click at [483, 24] on button "Apply =>" at bounding box center [473, 25] width 44 height 24
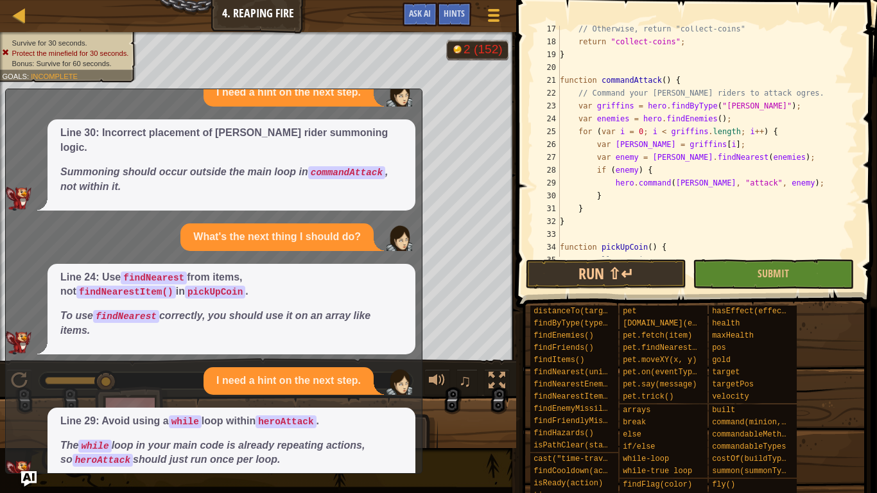
scroll to position [0, 0]
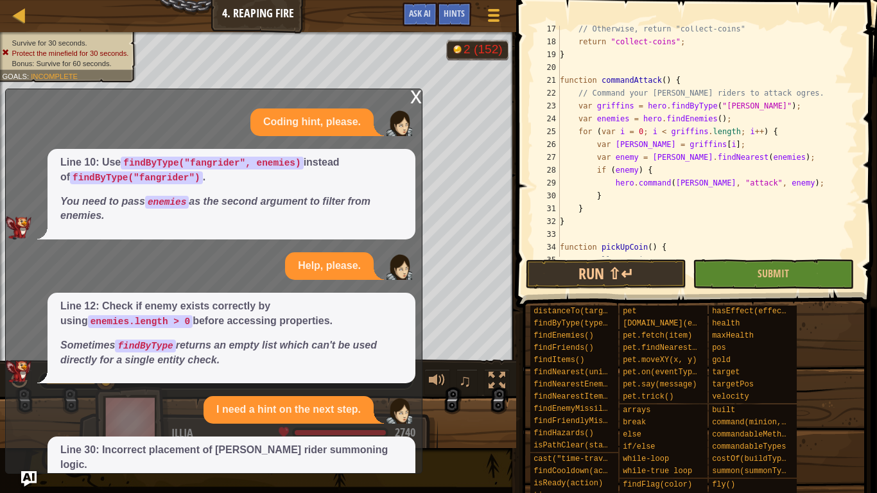
click at [413, 99] on div "x" at bounding box center [416, 95] width 12 height 13
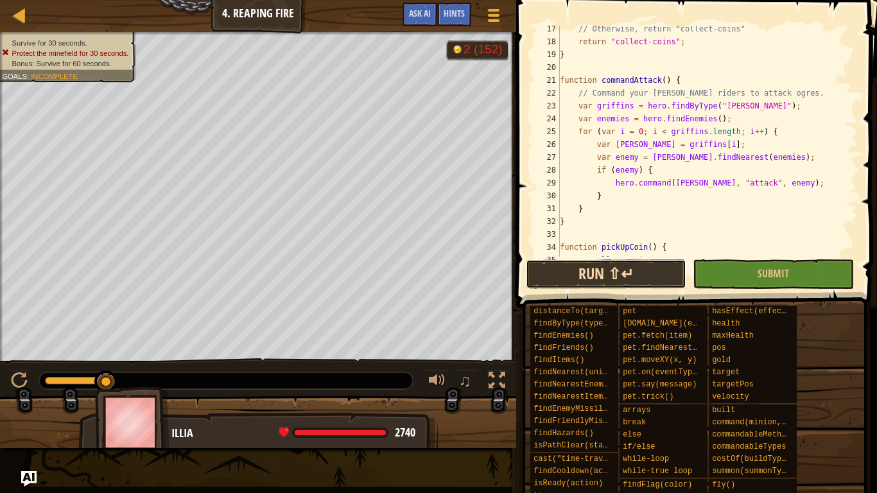
click at [616, 276] on button "Run ⇧↵" at bounding box center [606, 274] width 161 height 30
